Goal: Information Seeking & Learning: Understand process/instructions

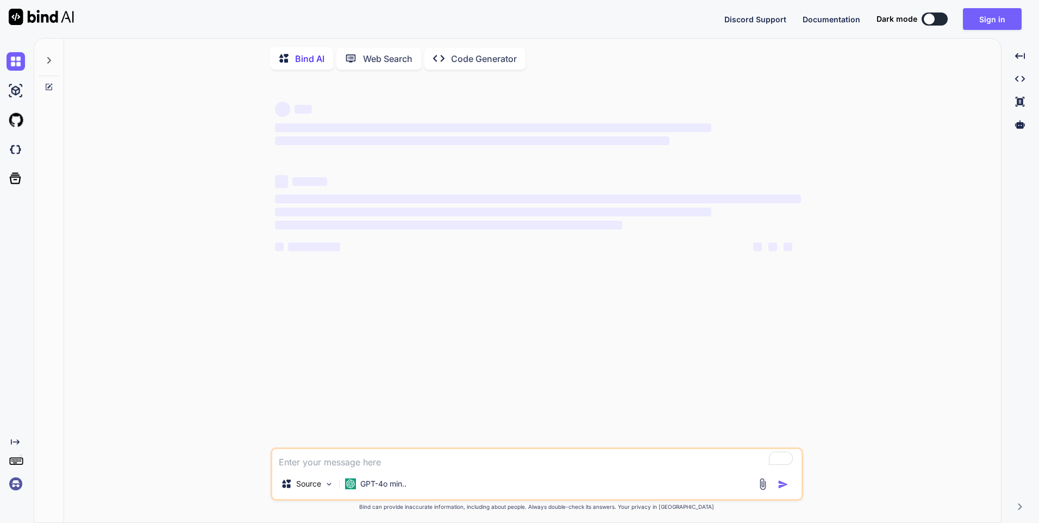
type textarea "x"
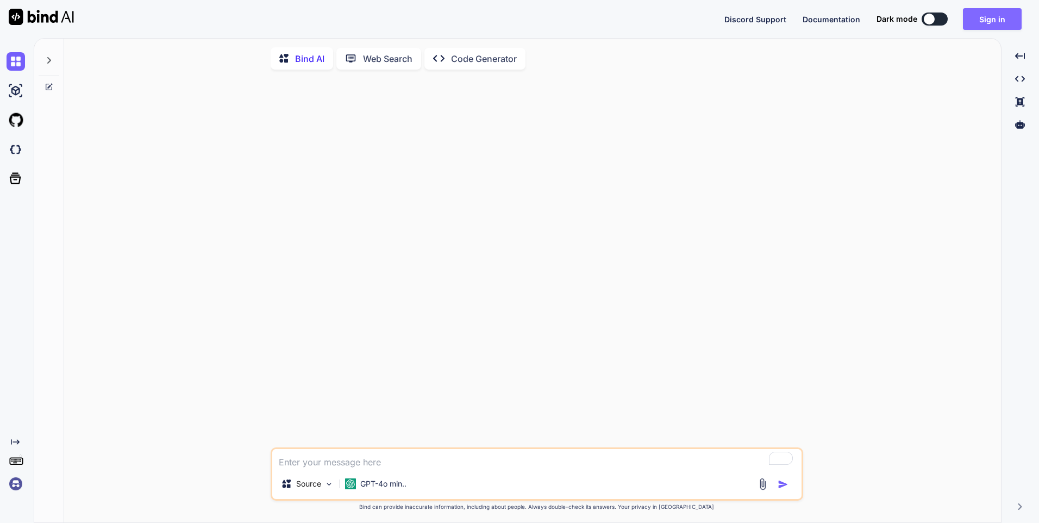
click at [990, 21] on button "Sign in" at bounding box center [992, 19] width 59 height 22
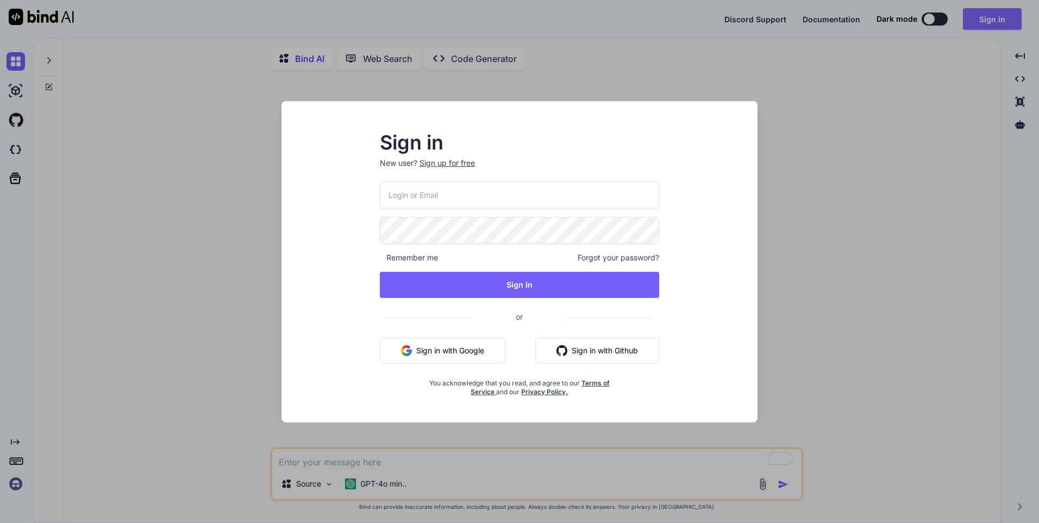
type input "[EMAIL_ADDRESS][DOMAIN_NAME]"
click at [466, 359] on button "Sign in with Google" at bounding box center [443, 350] width 126 height 26
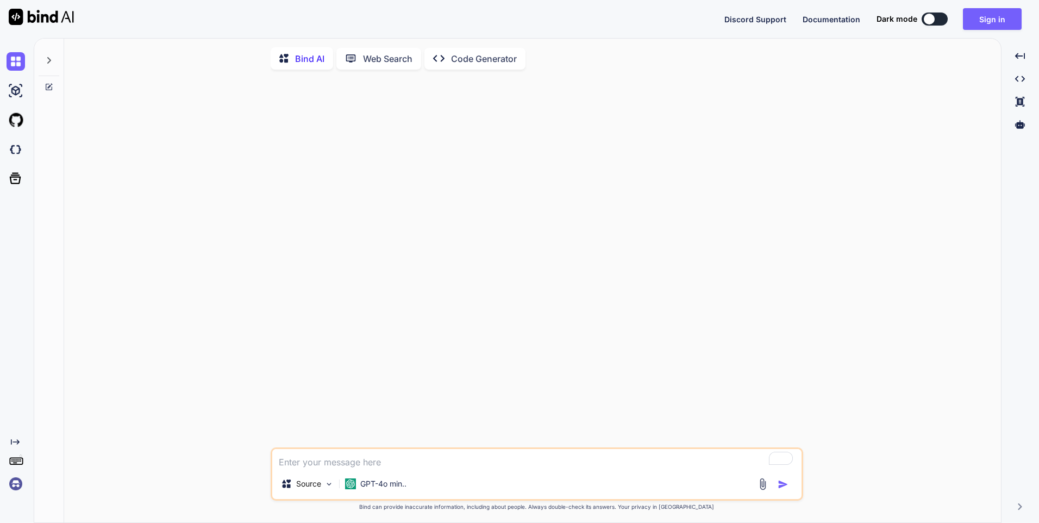
click at [323, 467] on textarea "To enrich screen reader interactions, please activate Accessibility in Grammarl…" at bounding box center [536, 459] width 529 height 20
click at [936, 20] on button at bounding box center [934, 18] width 26 height 13
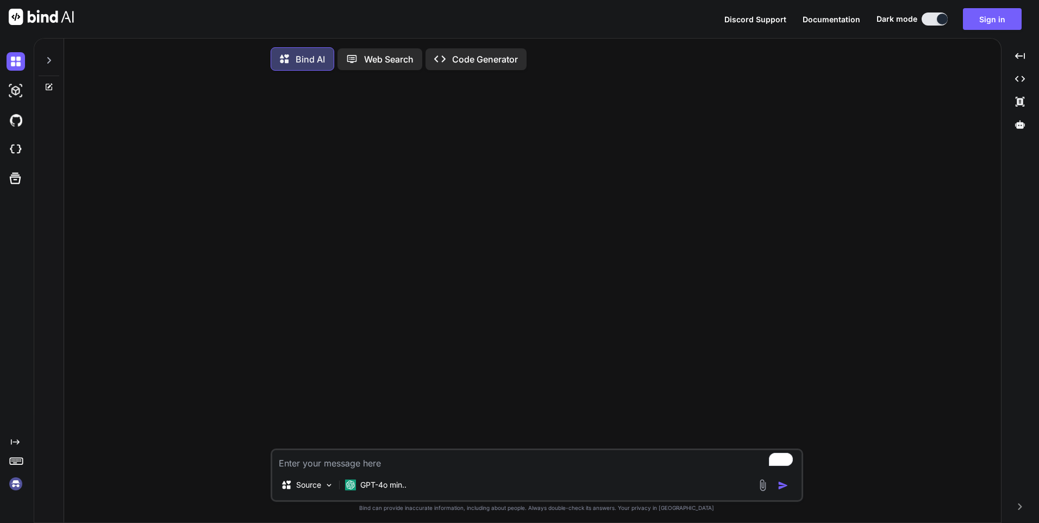
click at [324, 465] on textarea "To enrich screen reader interactions, please activate Accessibility in Grammarl…" at bounding box center [536, 460] width 529 height 20
click at [1002, 20] on button "Sign in" at bounding box center [992, 19] width 59 height 22
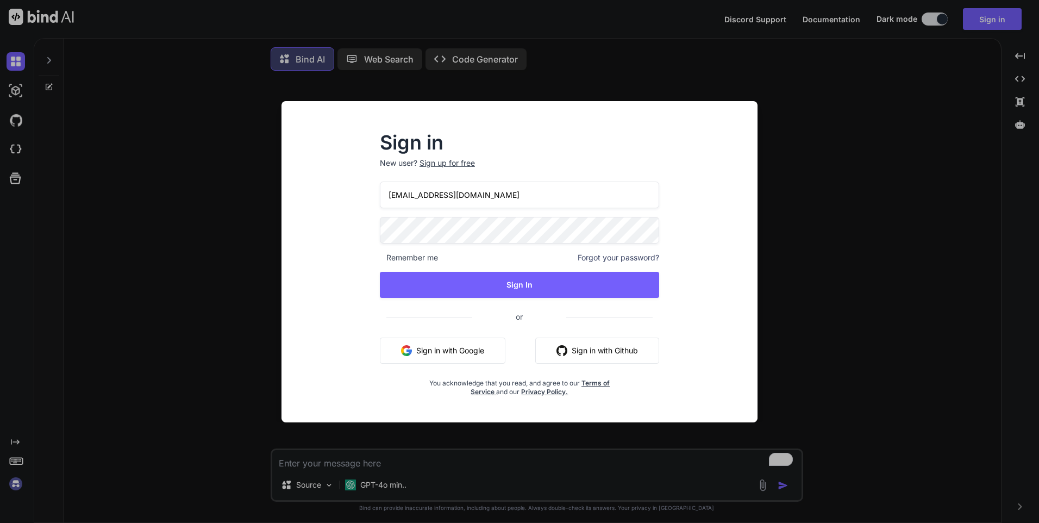
click at [463, 354] on button "Sign in with Google" at bounding box center [443, 350] width 126 height 26
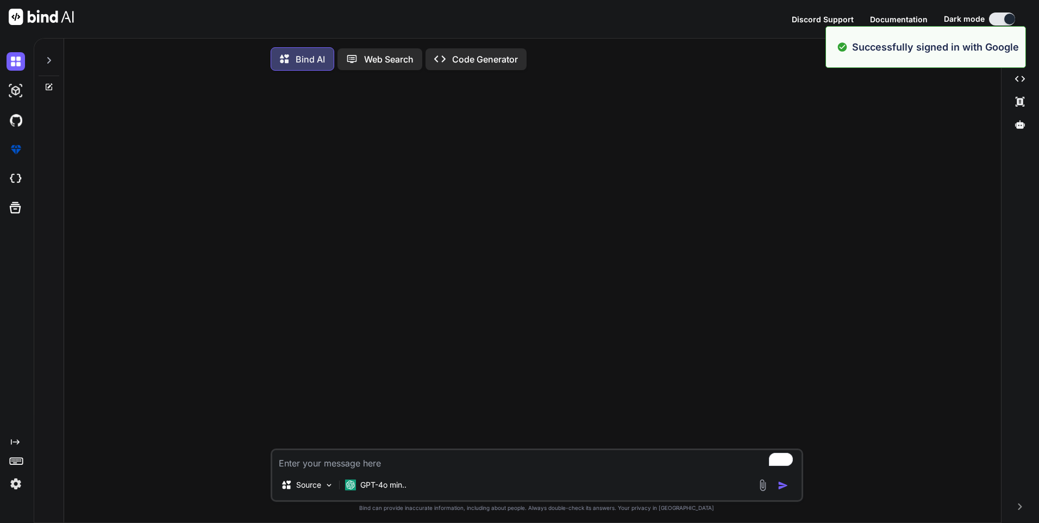
click at [327, 469] on textarea "To enrich screen reader interactions, please activate Accessibility in Grammarl…" at bounding box center [536, 460] width 529 height 20
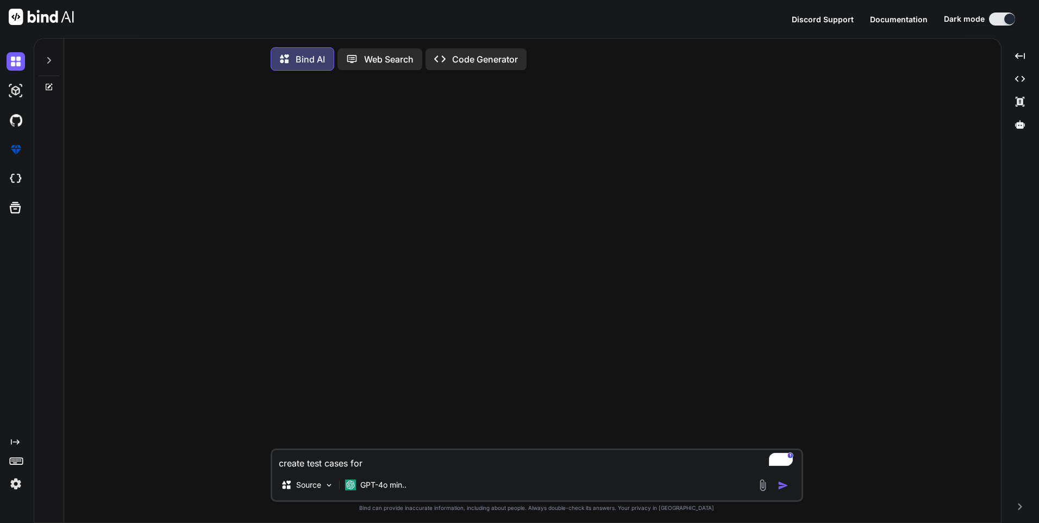
paste textarea "o Show risk payer groups in action claim and rename column as risk payer group."
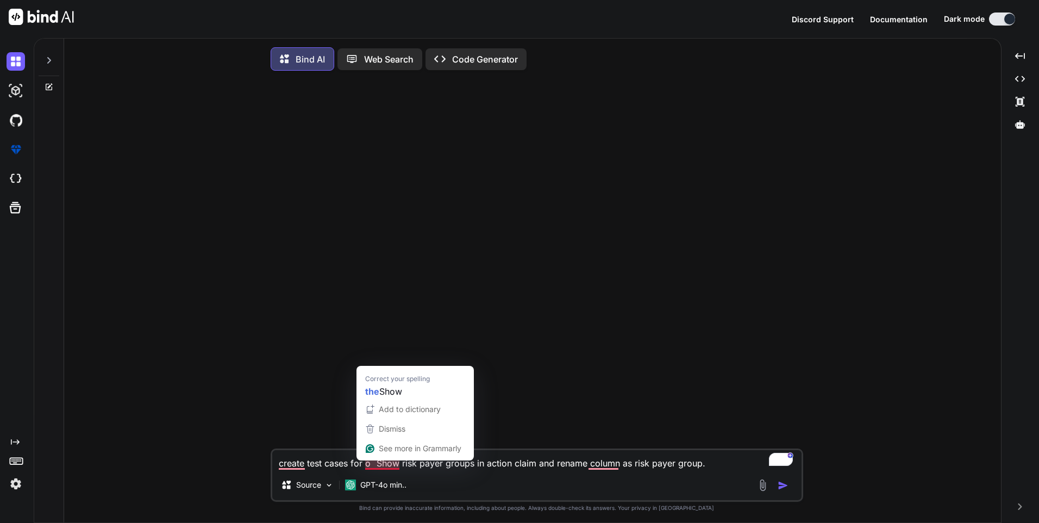
click at [378, 465] on textarea "create test cases for o Show risk payer groups in action claim and rename colum…" at bounding box center [536, 460] width 529 height 20
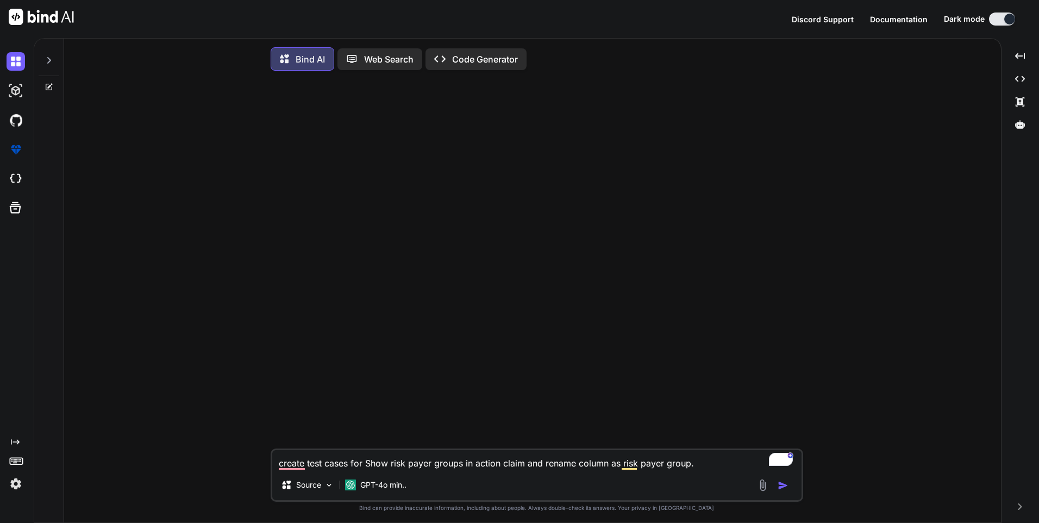
type textarea "create test cases for Show risk payer groups in action claim and rename column …"
click at [779, 484] on img "button" at bounding box center [783, 485] width 11 height 11
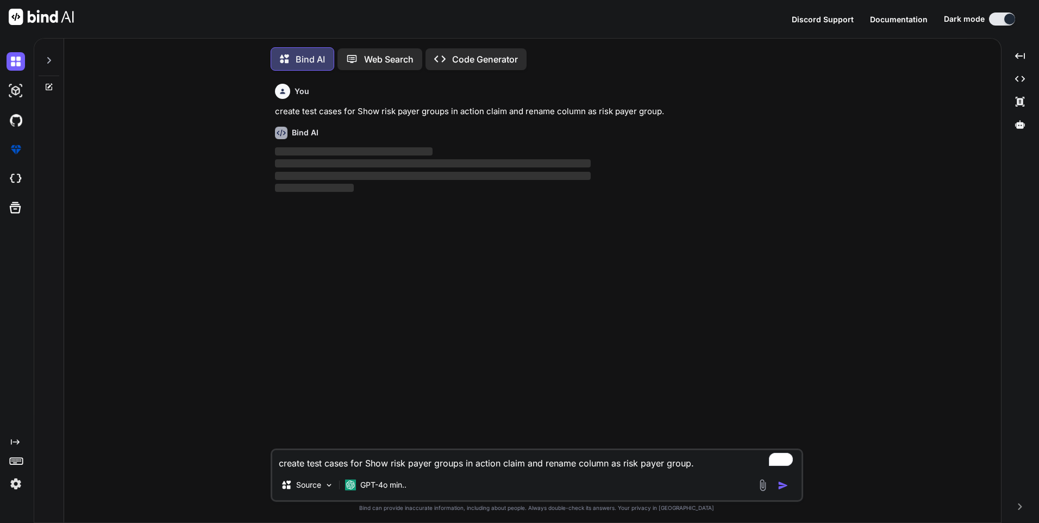
scroll to position [5, 0]
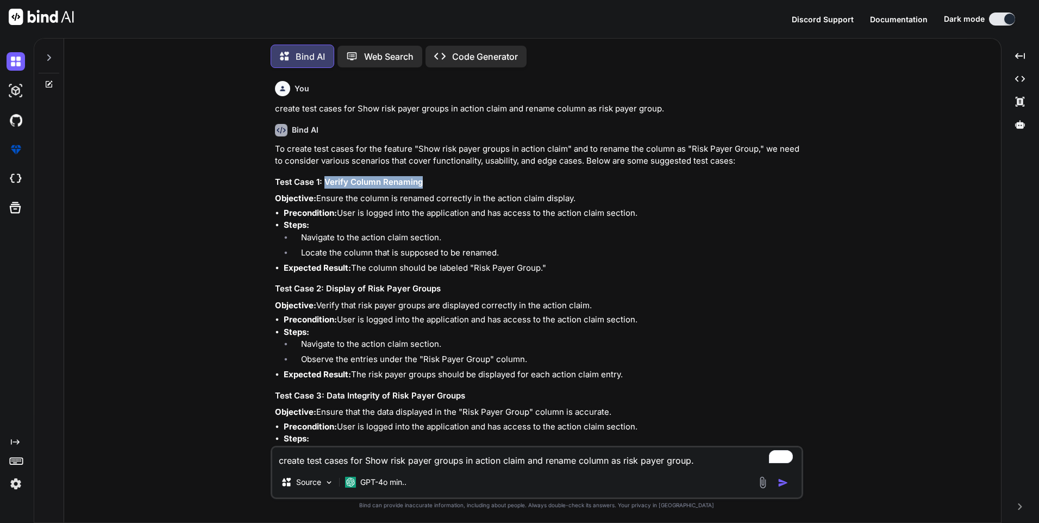
drag, startPoint x: 326, startPoint y: 183, endPoint x: 460, endPoint y: 185, distance: 133.7
click at [460, 185] on h3 "Test Case 1: Verify Column Renaming" at bounding box center [538, 182] width 526 height 12
click at [331, 198] on p "Objective: Ensure the column is renamed correctly in the action claim display." at bounding box center [538, 198] width 526 height 12
drag, startPoint x: 315, startPoint y: 196, endPoint x: 581, endPoint y: 198, distance: 265.7
click at [581, 198] on p "Objective: Ensure the column is renamed correctly in the action claim display." at bounding box center [538, 198] width 526 height 12
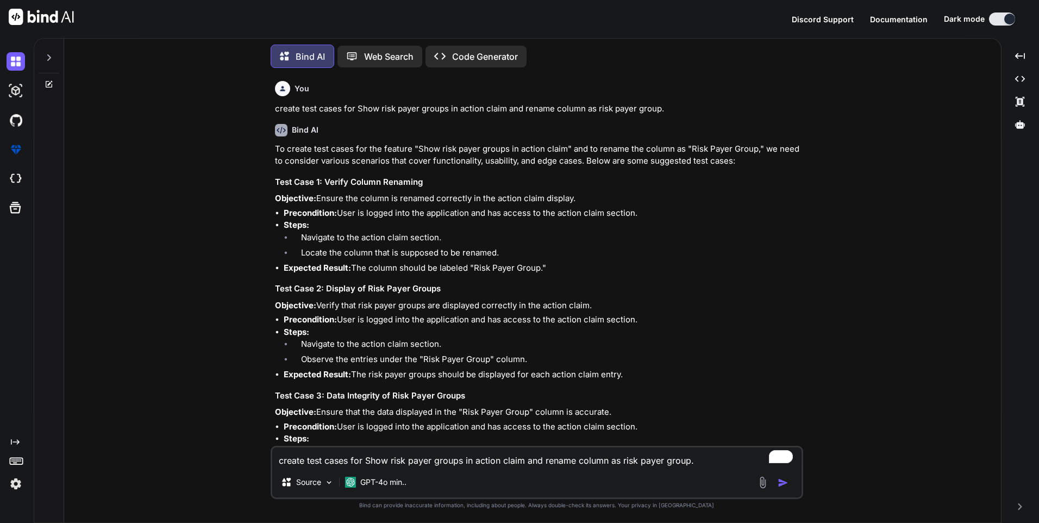
copy p "Ensure the column is renamed correctly in the action claim display."
drag, startPoint x: 285, startPoint y: 219, endPoint x: 597, endPoint y: 268, distance: 316.3
click at [597, 268] on ul "Precondition: User is logged into the application and has access to the action …" at bounding box center [538, 240] width 526 height 67
copy ul "Steps: Navigate to the action claim section. Locate the column that is supposed…"
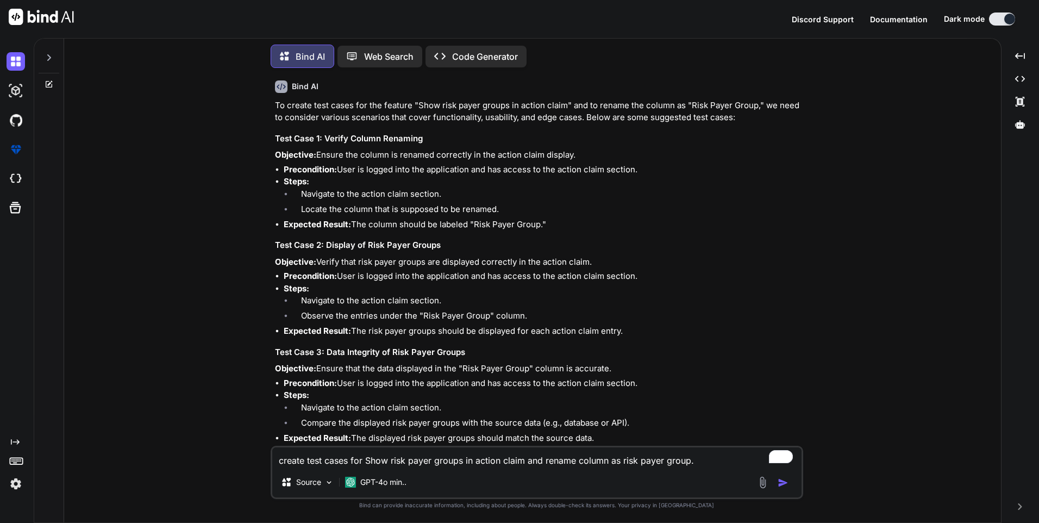
scroll to position [54, 0]
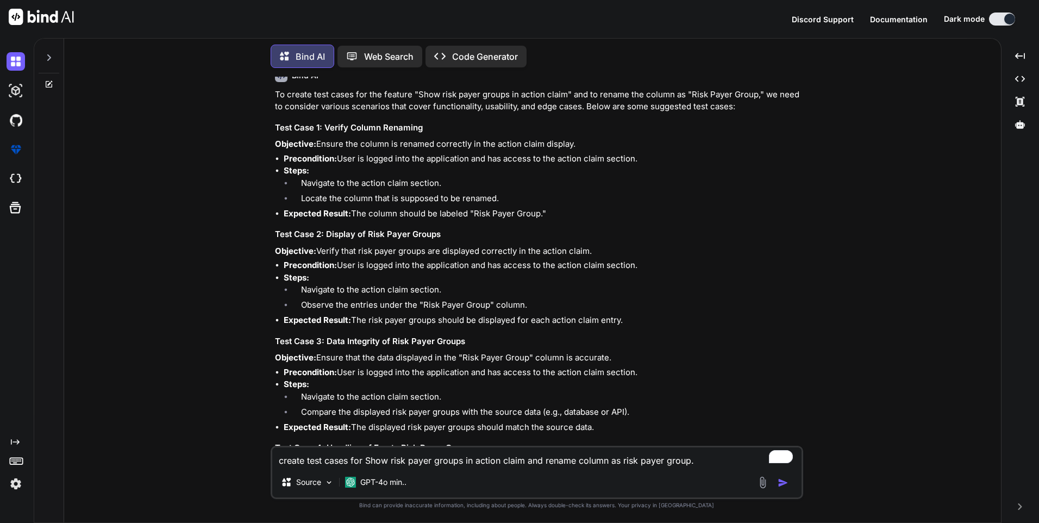
drag, startPoint x: 319, startPoint y: 250, endPoint x: 596, endPoint y: 251, distance: 277.1
click at [596, 251] on p "Objective: Verify that risk payer groups are displayed correctly in the action …" at bounding box center [538, 251] width 526 height 12
copy p "Verify that risk payer groups are displayed correctly in the action claim."
drag, startPoint x: 283, startPoint y: 273, endPoint x: 641, endPoint y: 316, distance: 360.6
click at [641, 316] on ul "Precondition: User is logged into the application and has access to the action …" at bounding box center [538, 292] width 526 height 67
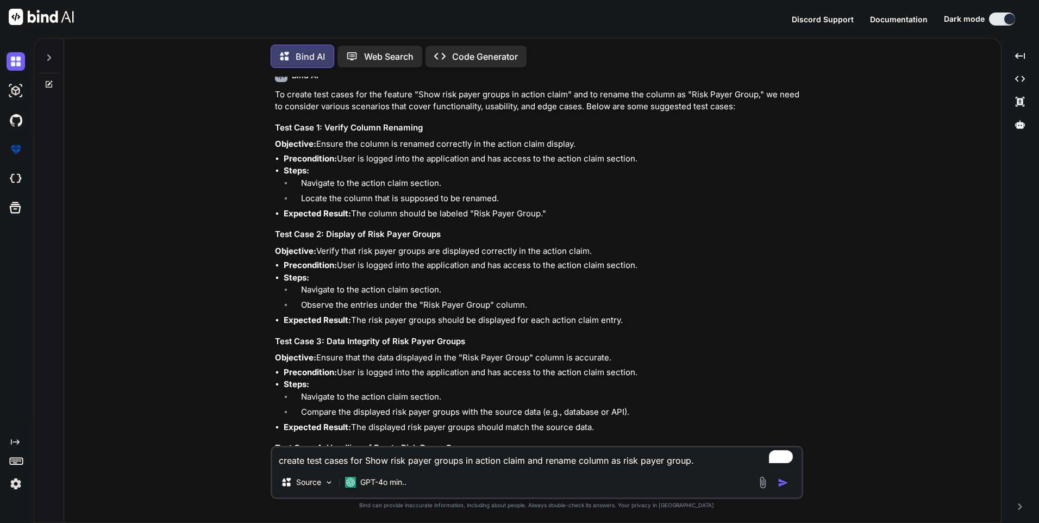
copy ul "Steps: Navigate to the action claim section. Observe the entries under the "Ris…"
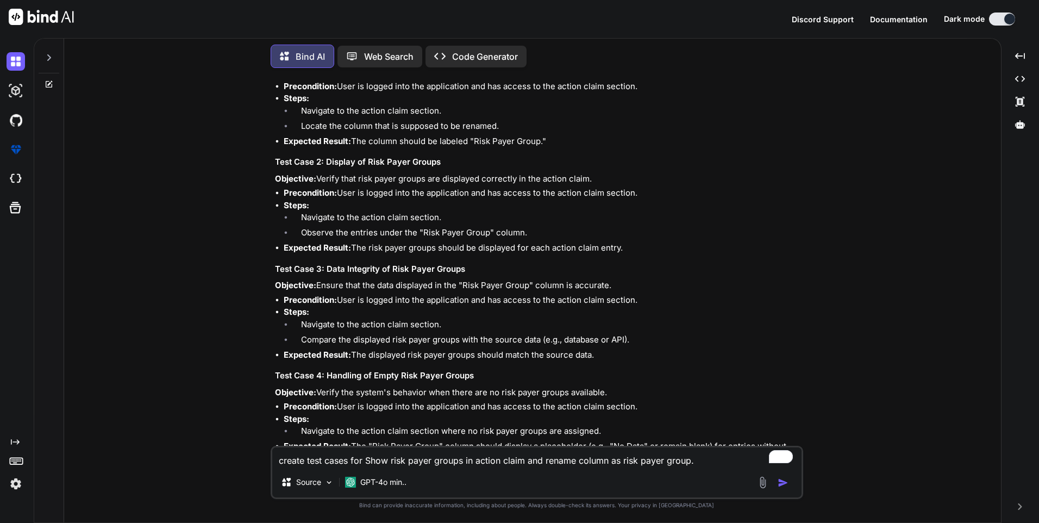
scroll to position [163, 0]
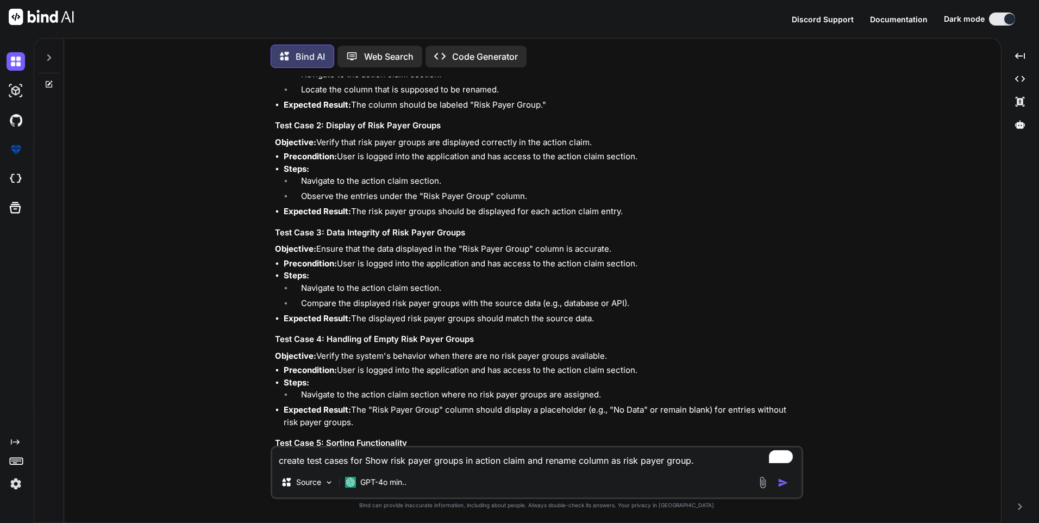
drag, startPoint x: 318, startPoint y: 248, endPoint x: 644, endPoint y: 253, distance: 326.0
click at [644, 253] on p "Objective: Ensure that the data displayed in the "Risk Payer Group" column is a…" at bounding box center [538, 249] width 526 height 12
copy p "Ensure that the data displayed in the "Risk Payer Group" column is accurate."
drag, startPoint x: 282, startPoint y: 275, endPoint x: 613, endPoint y: 322, distance: 334.7
click at [613, 322] on ul "Precondition: User is logged into the application and has access to the action …" at bounding box center [538, 291] width 526 height 67
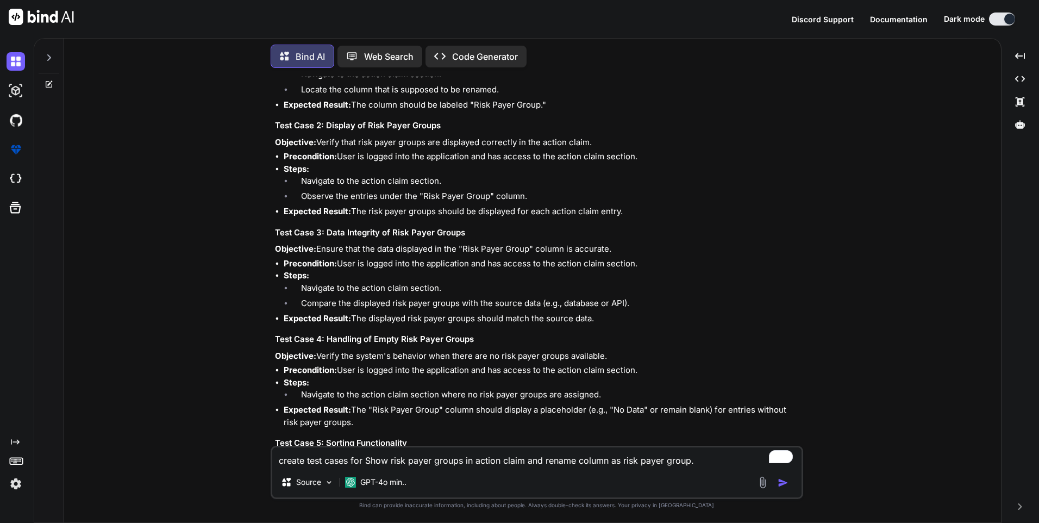
copy ul "Steps: Navigate to the action claim section. Compare the displayed risk payer g…"
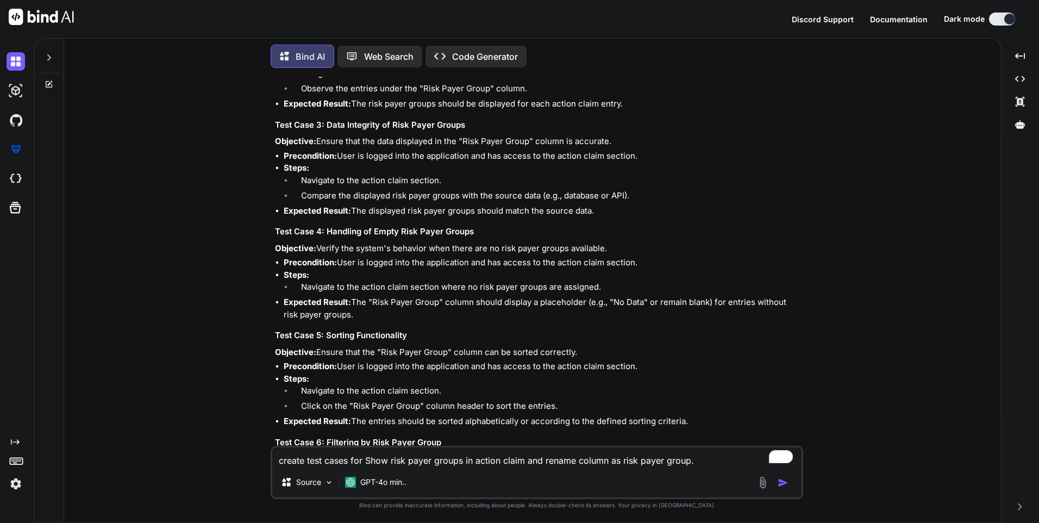
scroll to position [272, 0]
drag, startPoint x: 316, startPoint y: 246, endPoint x: 628, endPoint y: 253, distance: 311.4
click at [628, 253] on p "Objective: Verify the system's behavior when there are no risk payer groups ava…" at bounding box center [538, 247] width 526 height 12
copy p "Verify the system's behavior when there are no risk payer groups available."
drag, startPoint x: 283, startPoint y: 273, endPoint x: 361, endPoint y: 312, distance: 87.5
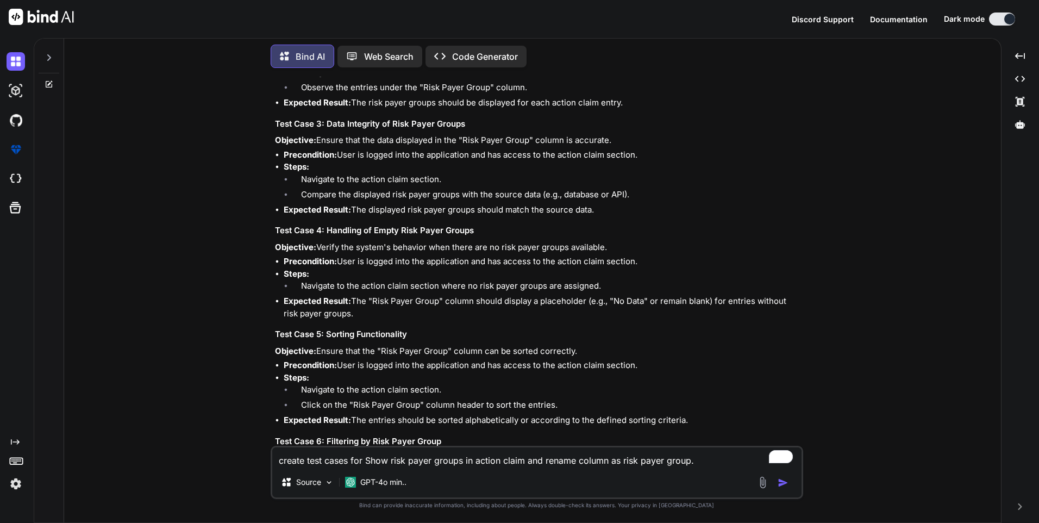
click at [361, 312] on ul "Precondition: User is logged into the application and has access to the action …" at bounding box center [538, 287] width 526 height 64
copy ul "Steps: Navigate to the action claim section where no risk payer groups are assi…"
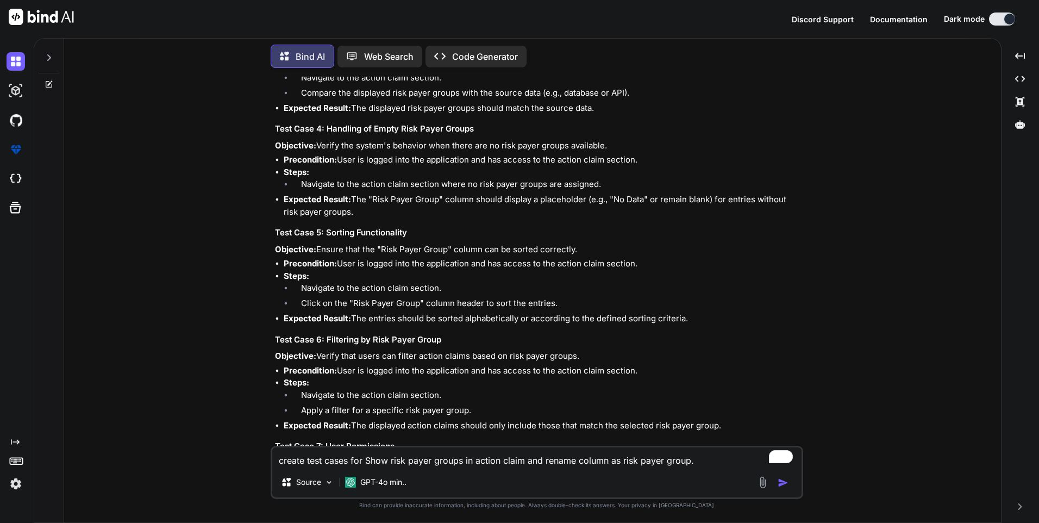
scroll to position [435, 0]
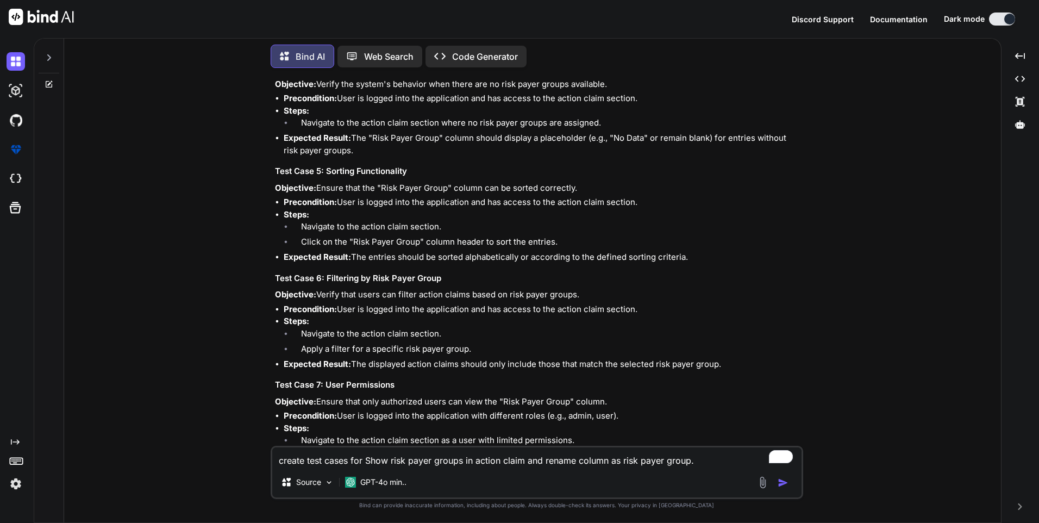
drag, startPoint x: 319, startPoint y: 185, endPoint x: 607, endPoint y: 188, distance: 288.0
click at [607, 188] on p "Objective: Ensure that the "Risk Payer Group" column can be sorted correctly." at bounding box center [538, 188] width 526 height 12
copy p "Ensure that the "Risk Payer Group" column can be sorted correctly."
drag, startPoint x: 285, startPoint y: 208, endPoint x: 697, endPoint y: 258, distance: 415.4
click at [697, 258] on ul "Precondition: User is logged into the application and has access to the action …" at bounding box center [538, 229] width 526 height 67
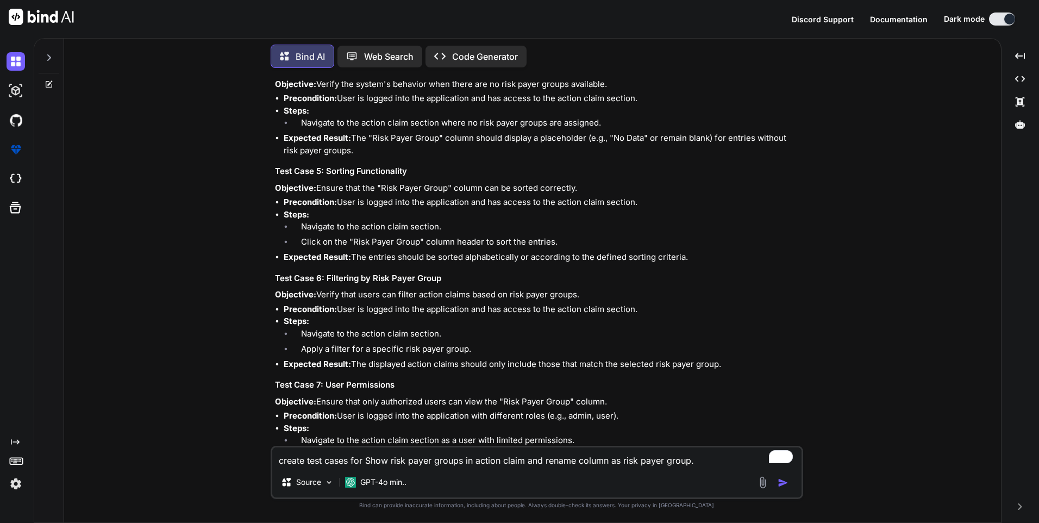
copy ul "Steps: Navigate to the action claim section. Click on the "Risk Payer Group" co…"
drag, startPoint x: 318, startPoint y: 291, endPoint x: 642, endPoint y: 308, distance: 324.2
click at [611, 300] on p "Objective: Verify that users can filter action claims based on risk payer group…" at bounding box center [538, 295] width 526 height 12
drag, startPoint x: 292, startPoint y: 318, endPoint x: 753, endPoint y: 361, distance: 462.2
click at [753, 361] on ul "Precondition: User is logged into the application and has access to the action …" at bounding box center [538, 336] width 526 height 67
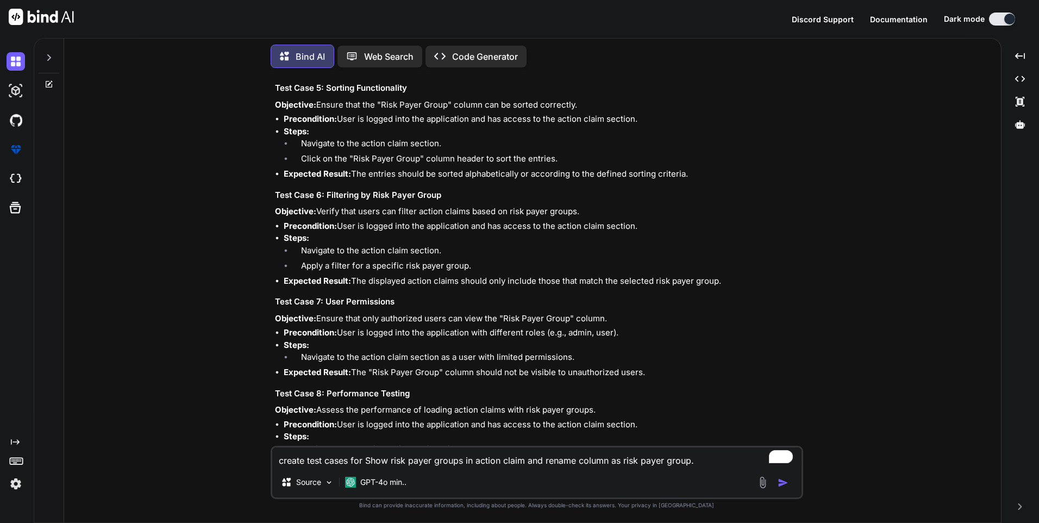
scroll to position [543, 0]
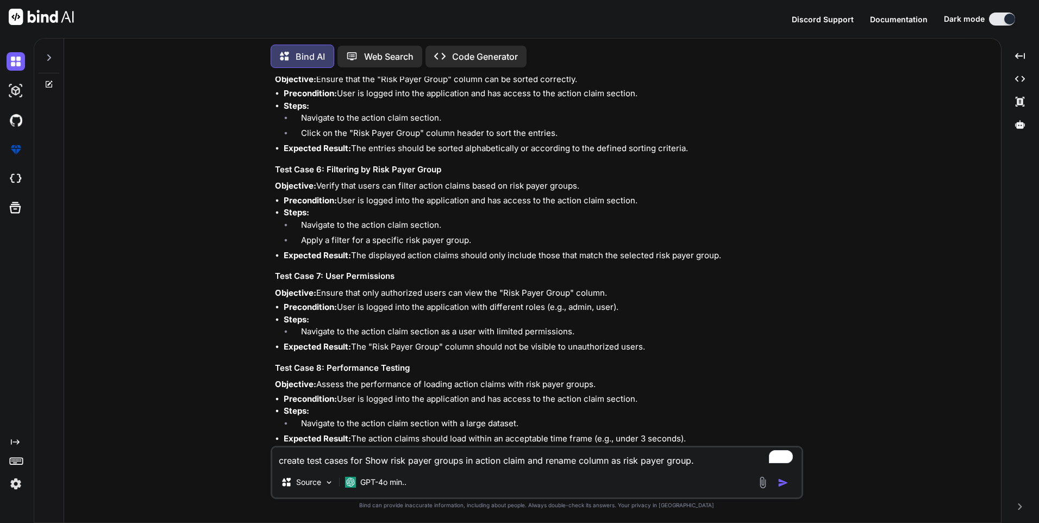
drag, startPoint x: 321, startPoint y: 290, endPoint x: 619, endPoint y: 294, distance: 298.9
click at [619, 294] on p "Objective: Ensure that only authorized users can view the "Risk Payer Group" co…" at bounding box center [538, 293] width 526 height 12
drag, startPoint x: 286, startPoint y: 317, endPoint x: 681, endPoint y: 348, distance: 396.2
click at [681, 348] on ul "Precondition: User is logged into the application with different roles (e.g., a…" at bounding box center [538, 327] width 526 height 52
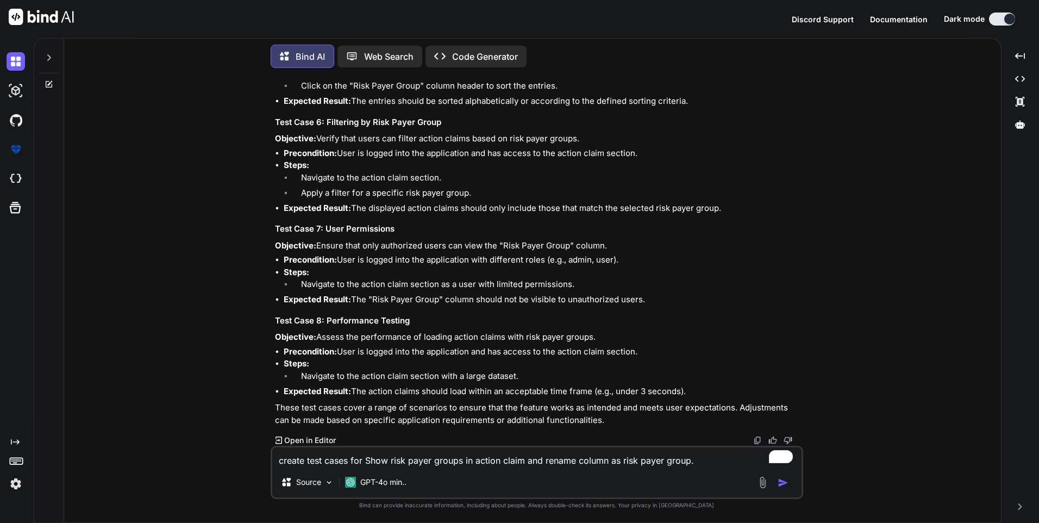
drag, startPoint x: 319, startPoint y: 336, endPoint x: 610, endPoint y: 334, distance: 290.1
click at [610, 334] on p "Objective: Assess the performance of loading action claims with risk payer grou…" at bounding box center [538, 337] width 526 height 12
drag, startPoint x: 290, startPoint y: 359, endPoint x: 317, endPoint y: 378, distance: 32.7
click at [317, 378] on li "Steps: Navigate to the action claim section with a large dataset." at bounding box center [542, 372] width 517 height 28
drag, startPoint x: 317, startPoint y: 378, endPoint x: 707, endPoint y: 389, distance: 390.8
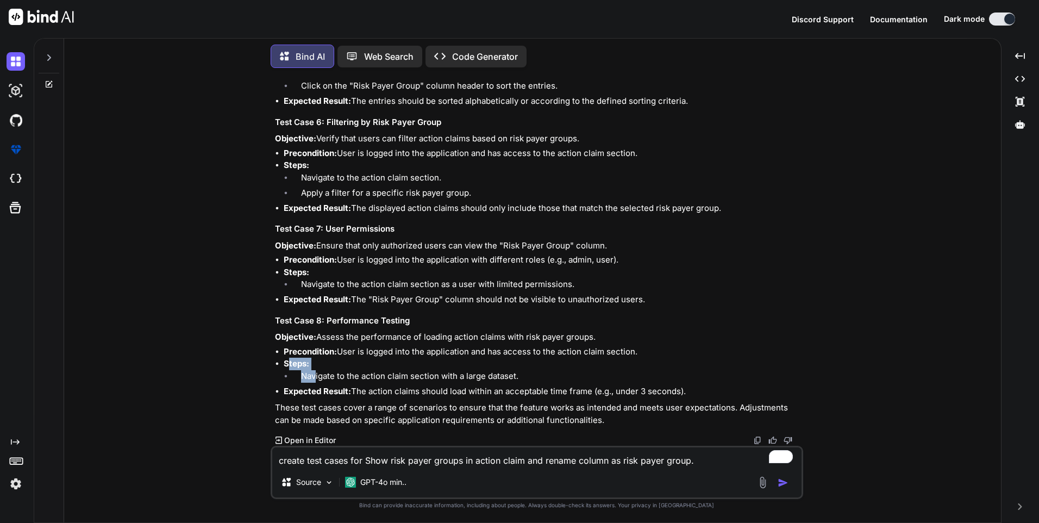
click at [707, 389] on ul "Precondition: User is logged into the application and has access to the action …" at bounding box center [538, 372] width 526 height 52
